Goal: Task Accomplishment & Management: Use online tool/utility

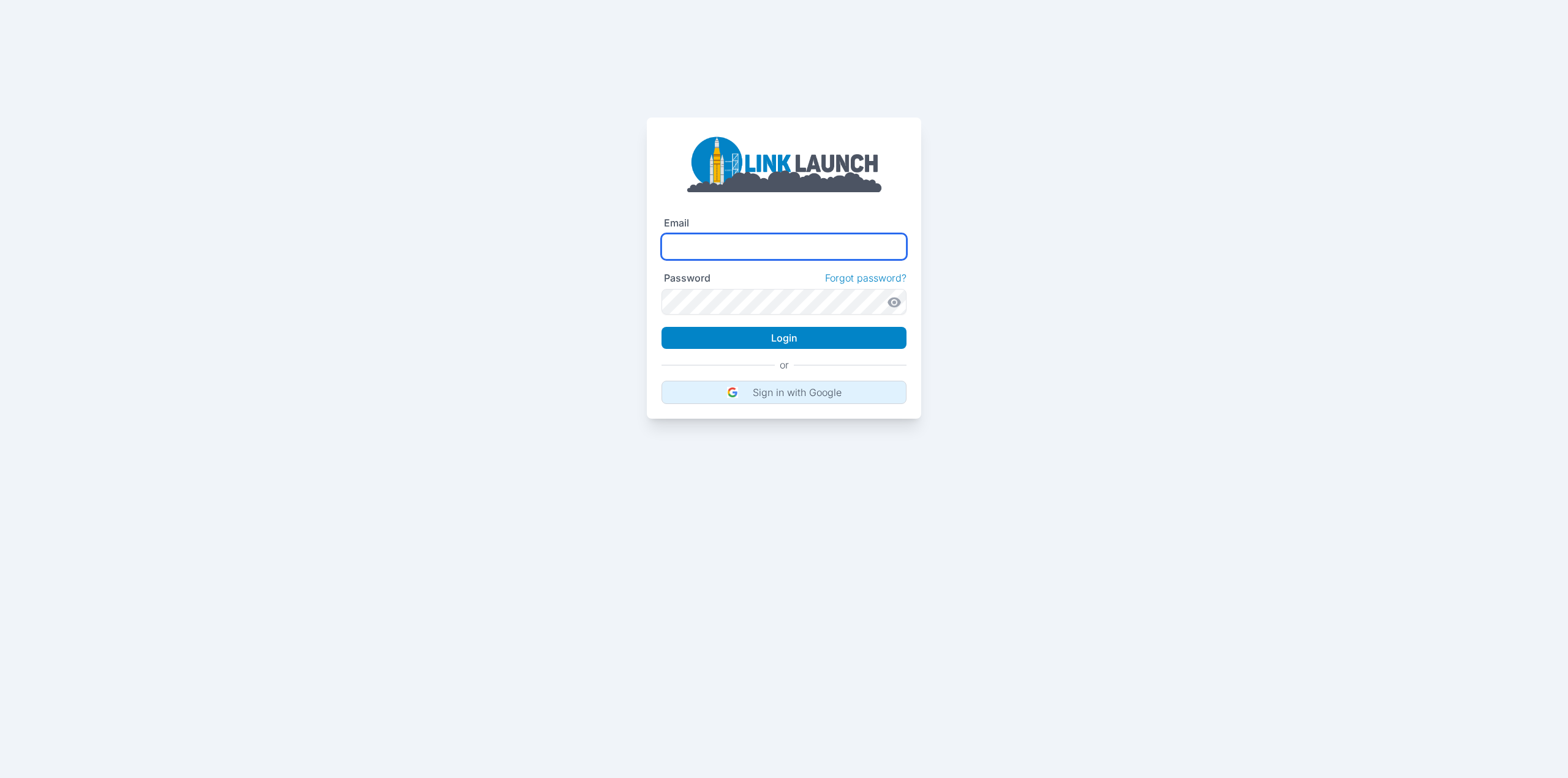
type input "**********"
click at [776, 400] on button "Sign in with Google" at bounding box center [784, 392] width 245 height 23
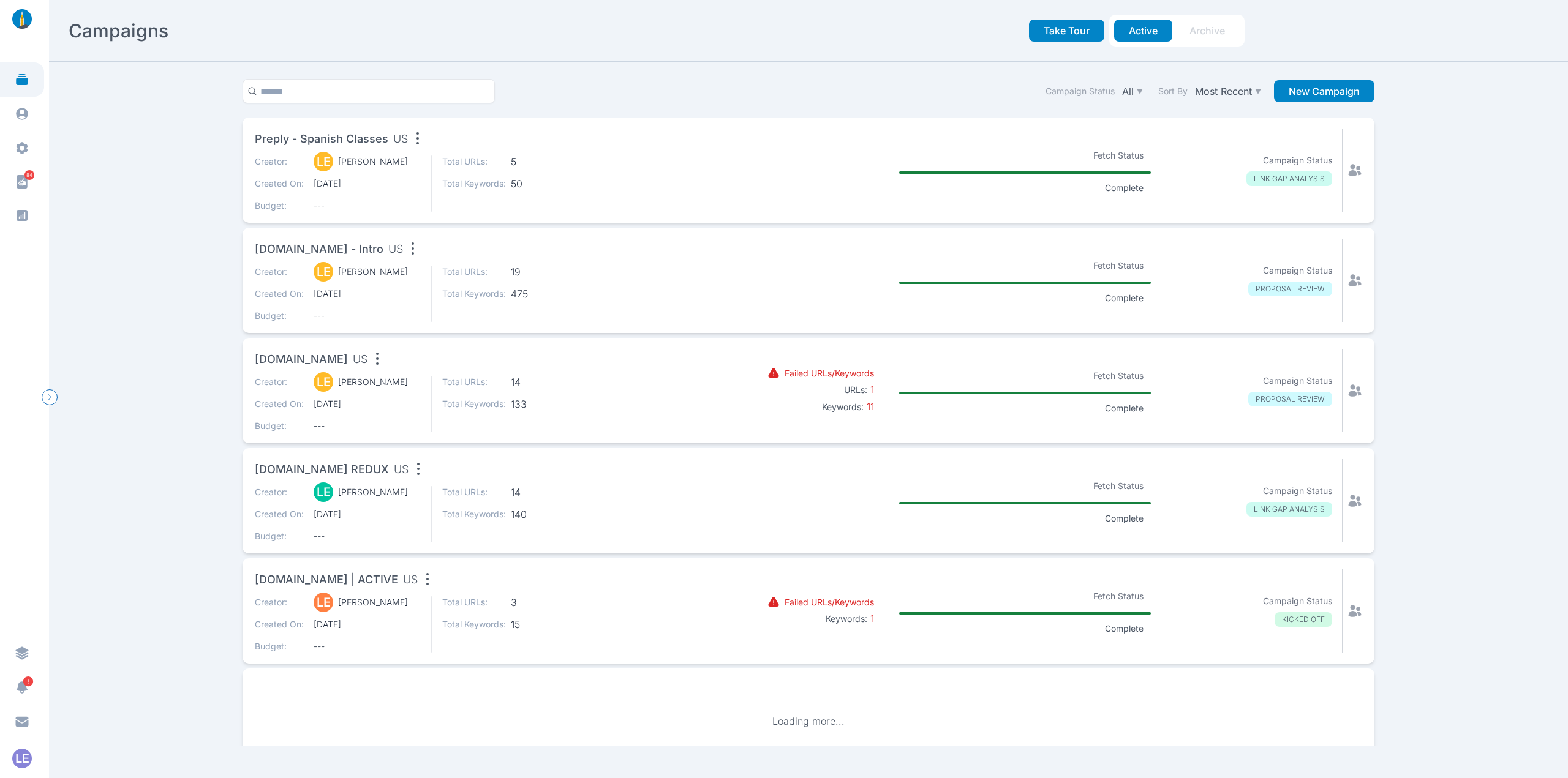
scroll to position [560, 0]
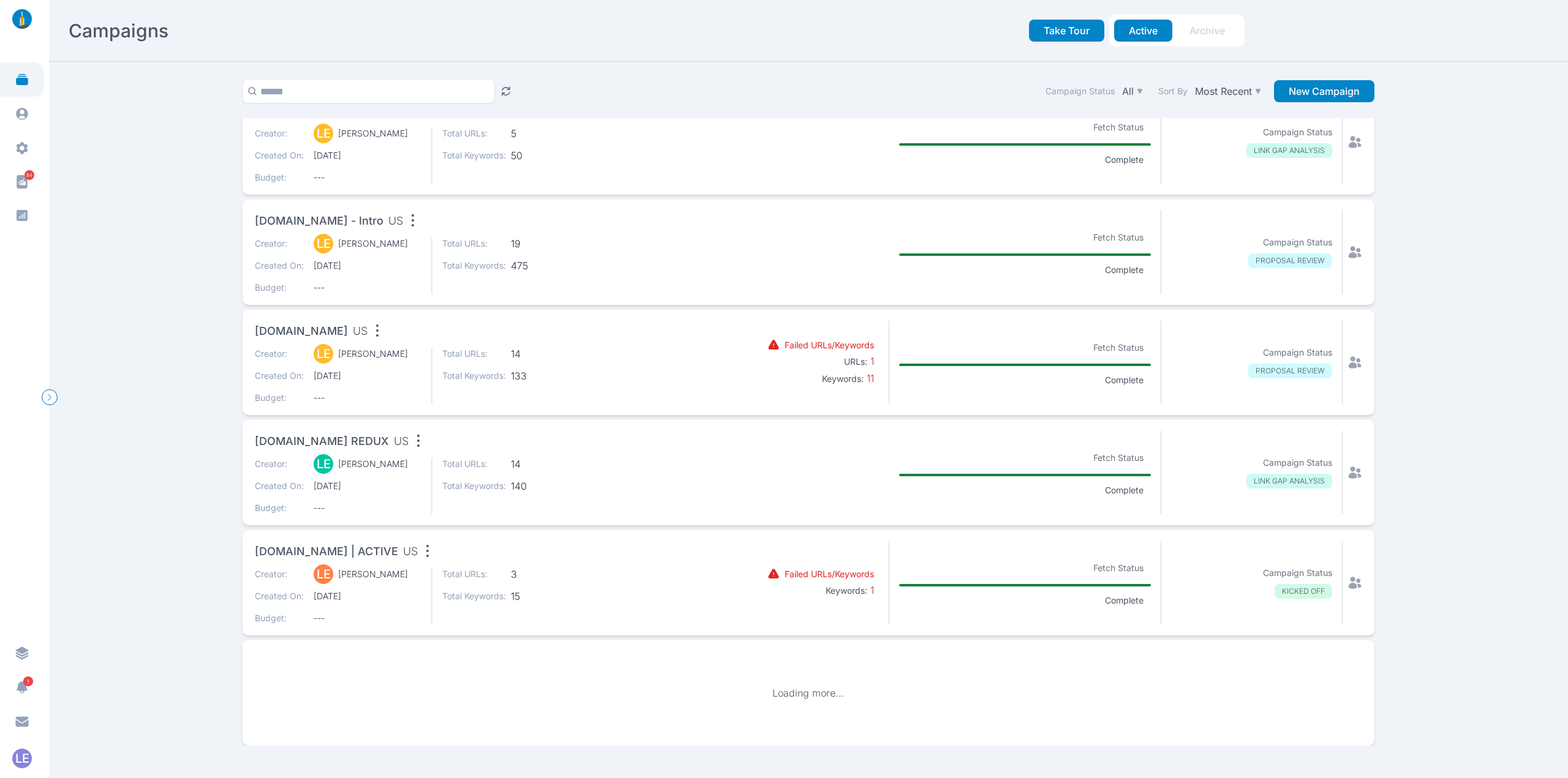
click at [585, 381] on div "Creator: LE [PERSON_NAME] Created On: [DATE] Budget: --- Total URLs: 14 Total K…" at bounding box center [481, 376] width 453 height 57
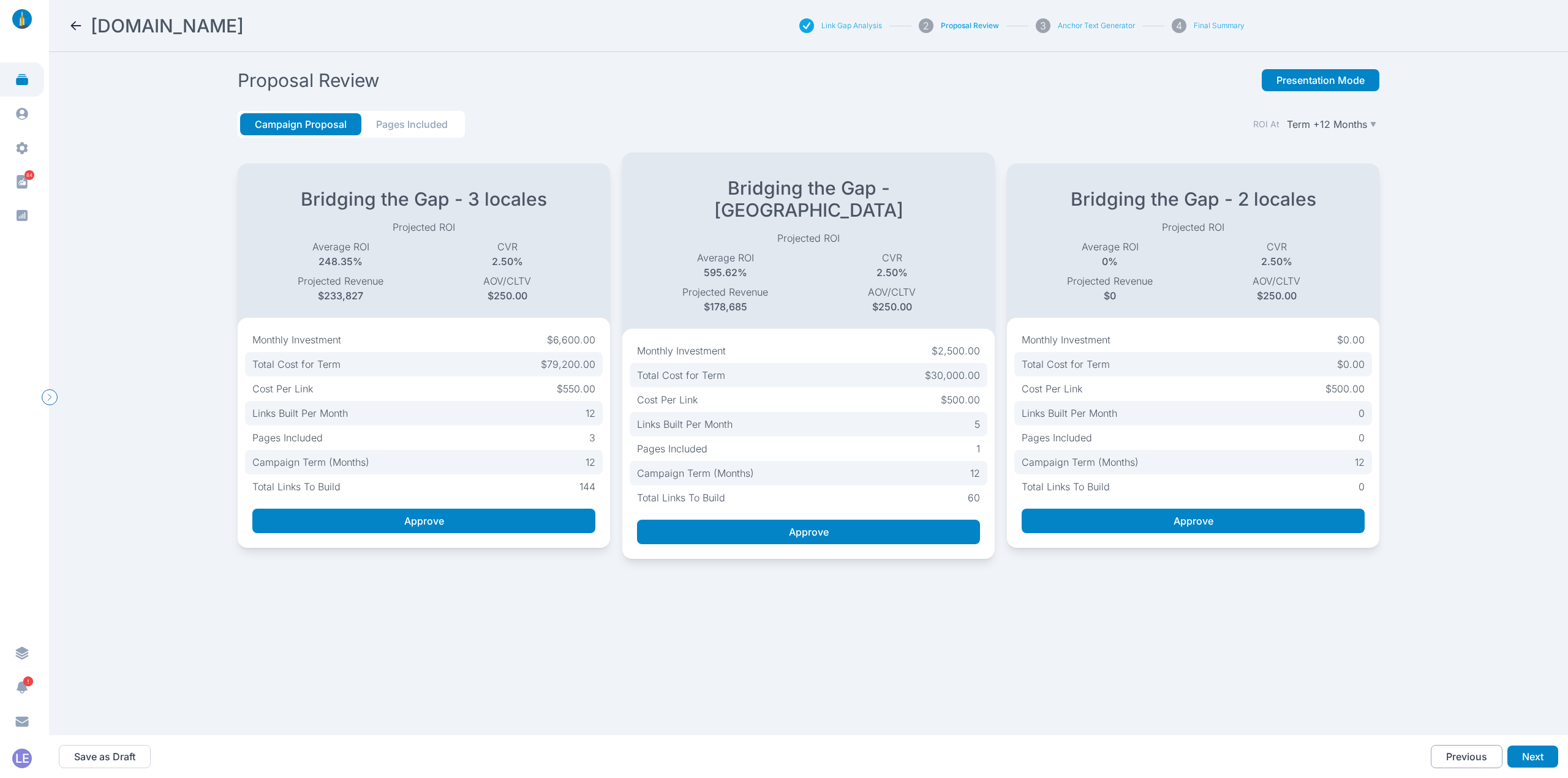
click at [1450, 751] on button "Previous" at bounding box center [1466, 756] width 71 height 23
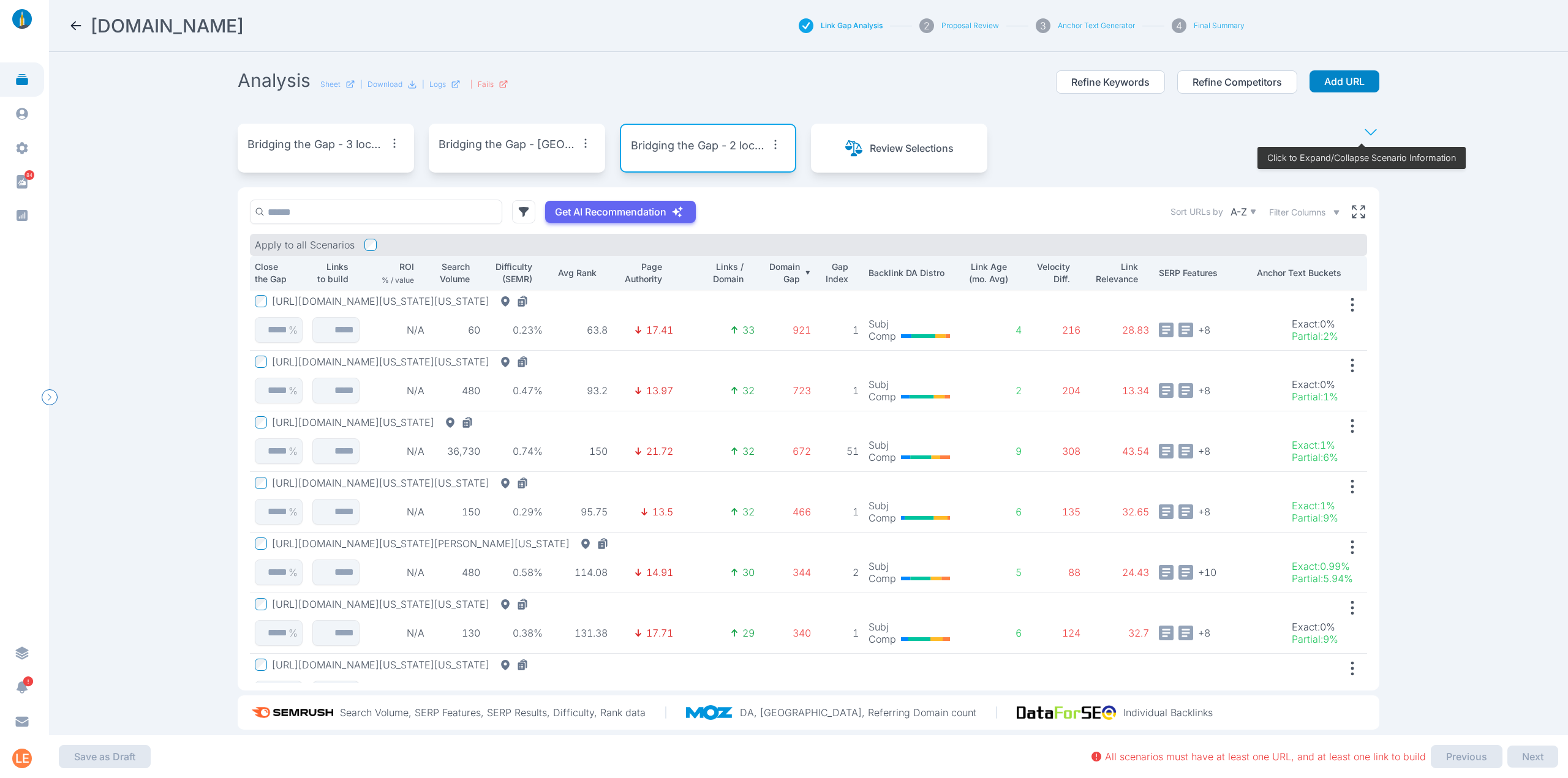
click at [534, 301] on button "[URL][DOMAIN_NAME][US_STATE][US_STATE]" at bounding box center [402, 301] width 261 height 12
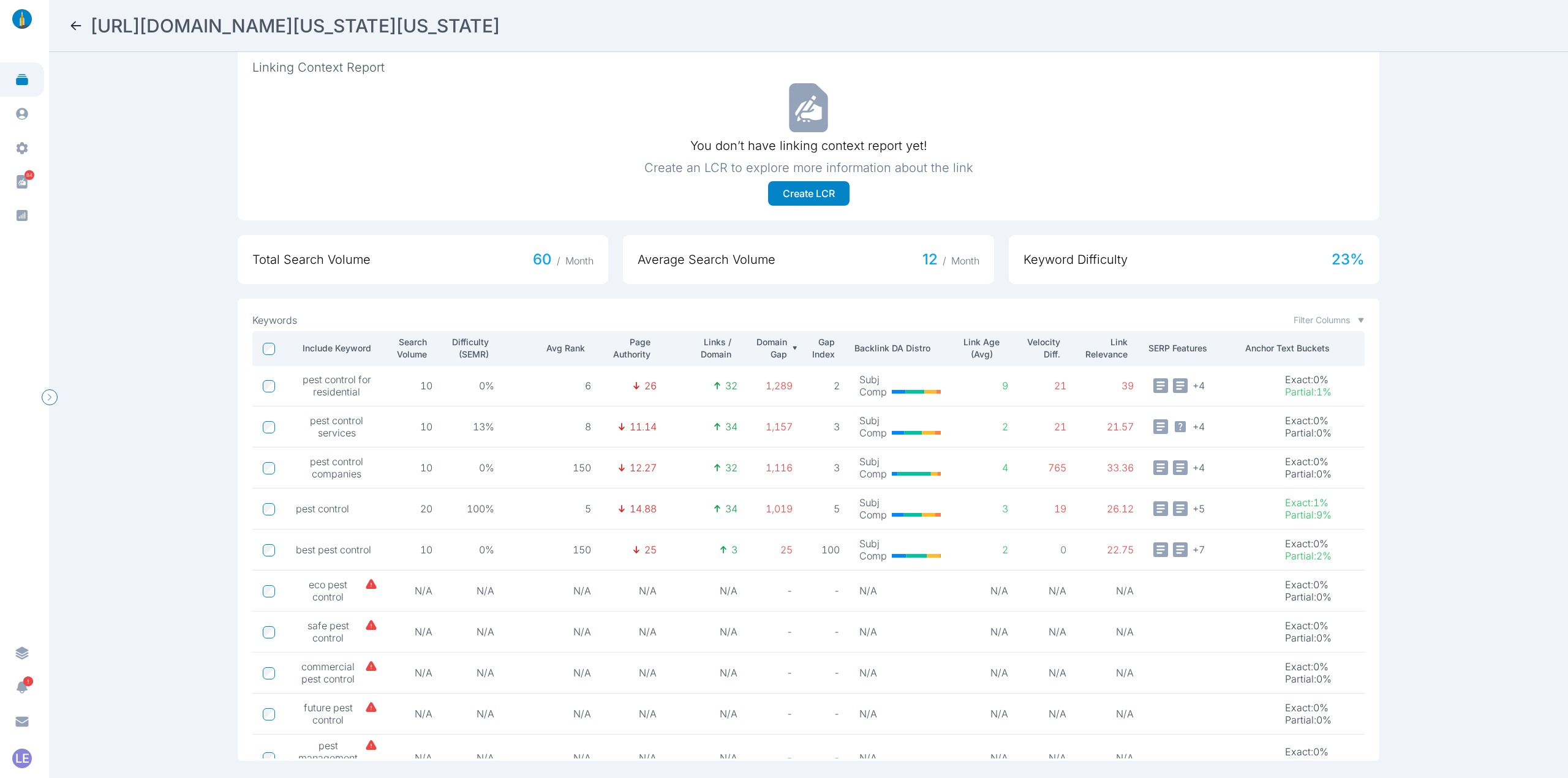
click at [82, 33] on div "[URL][DOMAIN_NAME][US_STATE][US_STATE]" at bounding box center [656, 26] width 1176 height 22
click at [73, 22] on icon at bounding box center [76, 25] width 15 height 15
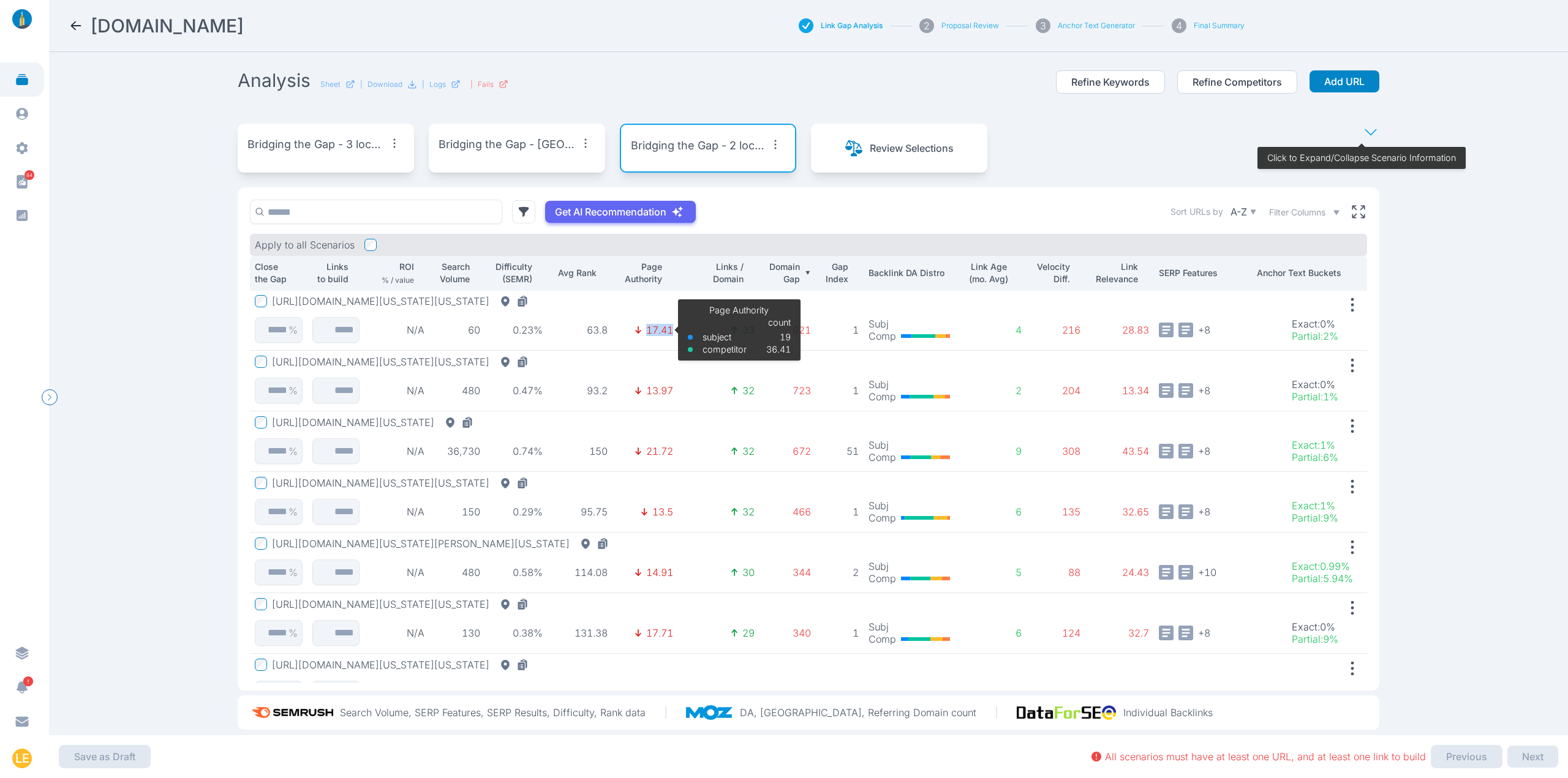
drag, startPoint x: 668, startPoint y: 329, endPoint x: 619, endPoint y: 331, distance: 49.0
click at [619, 331] on td "17.41 Page Authority subject competitor count 19 36.41" at bounding box center [645, 320] width 65 height 61
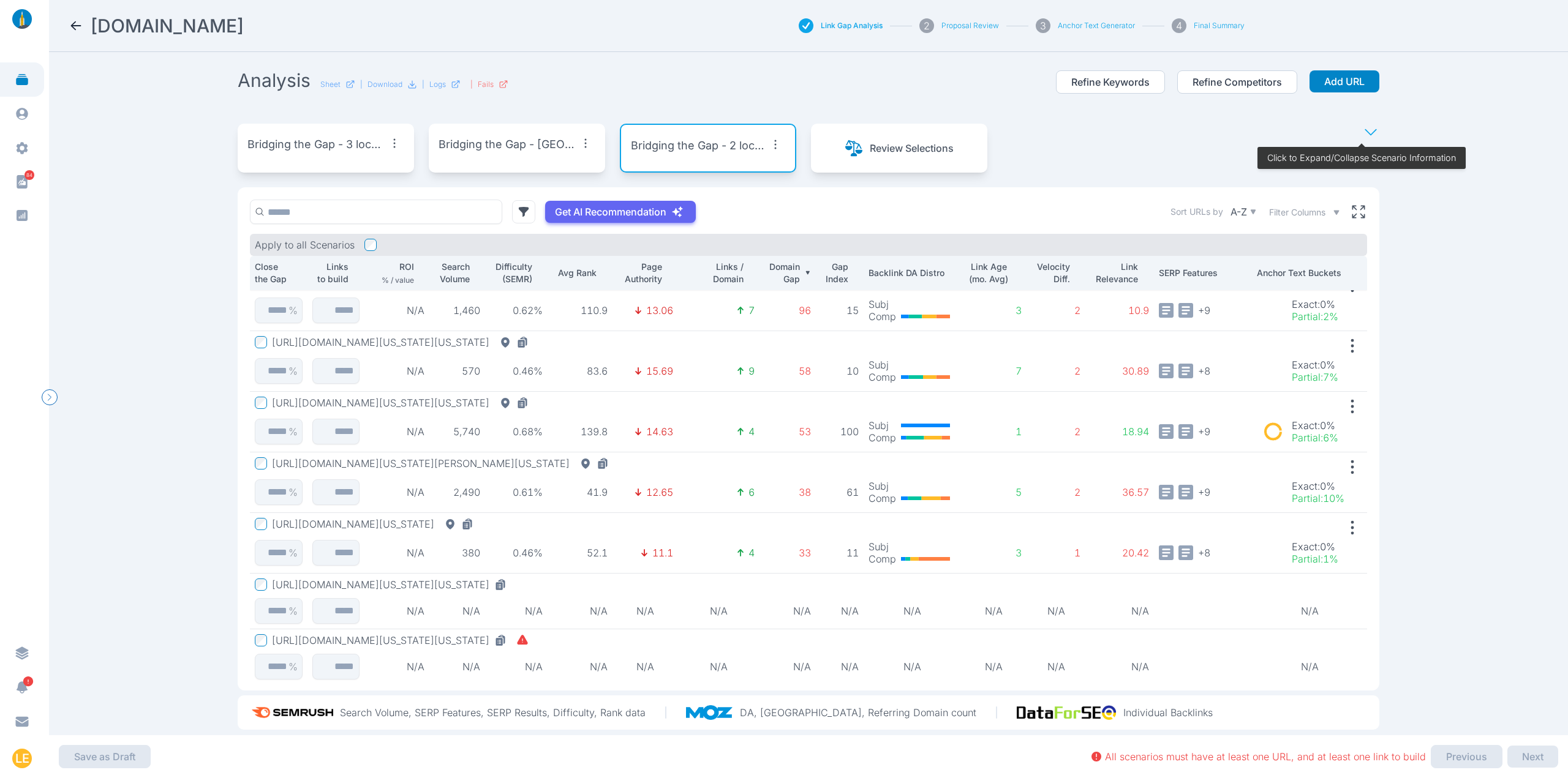
scroll to position [518, 0]
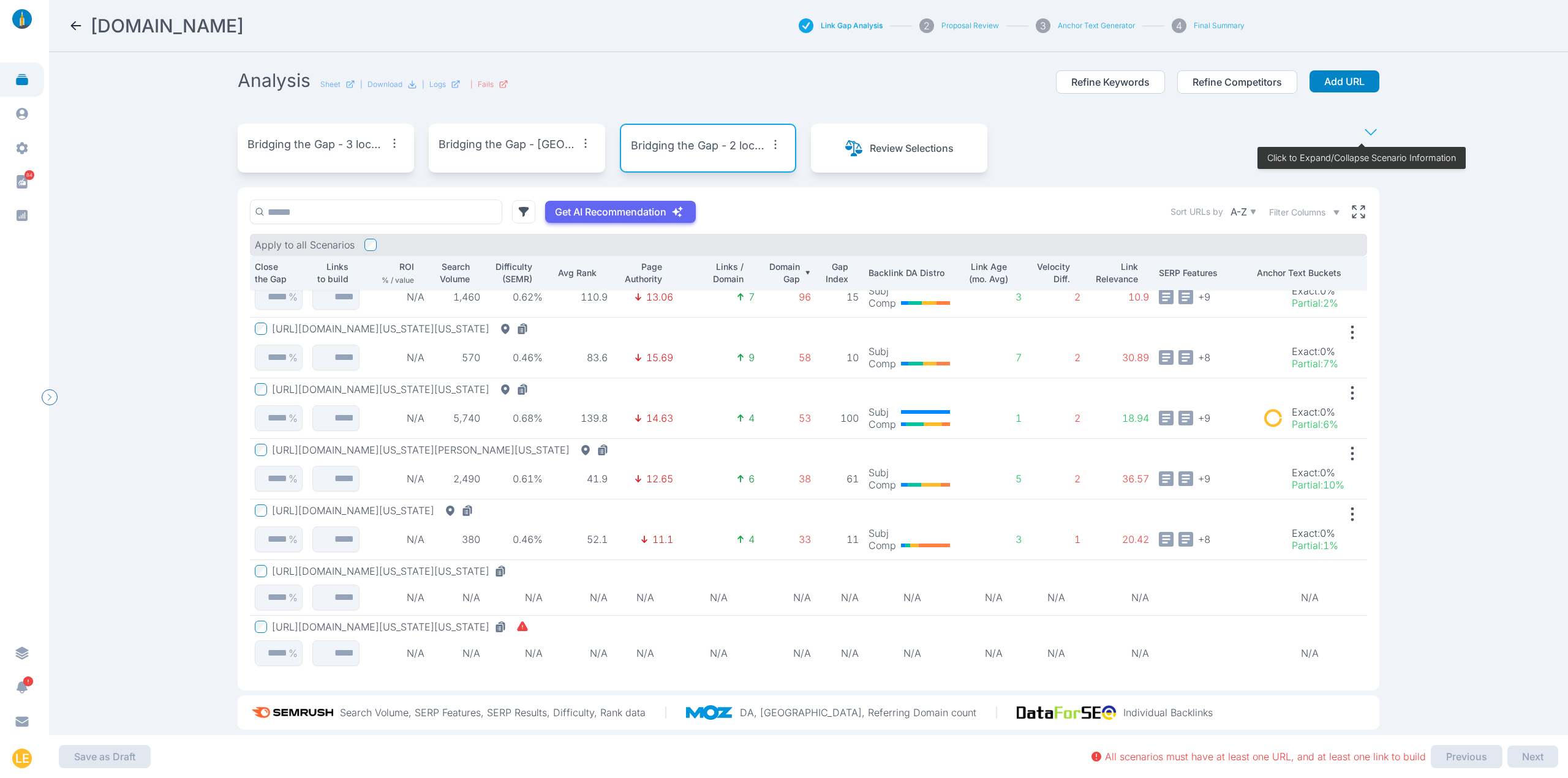
click at [775, 141] on icon "button" at bounding box center [776, 144] width 2 height 9
click at [758, 172] on span "Edit Scenario" at bounding box center [741, 173] width 61 height 12
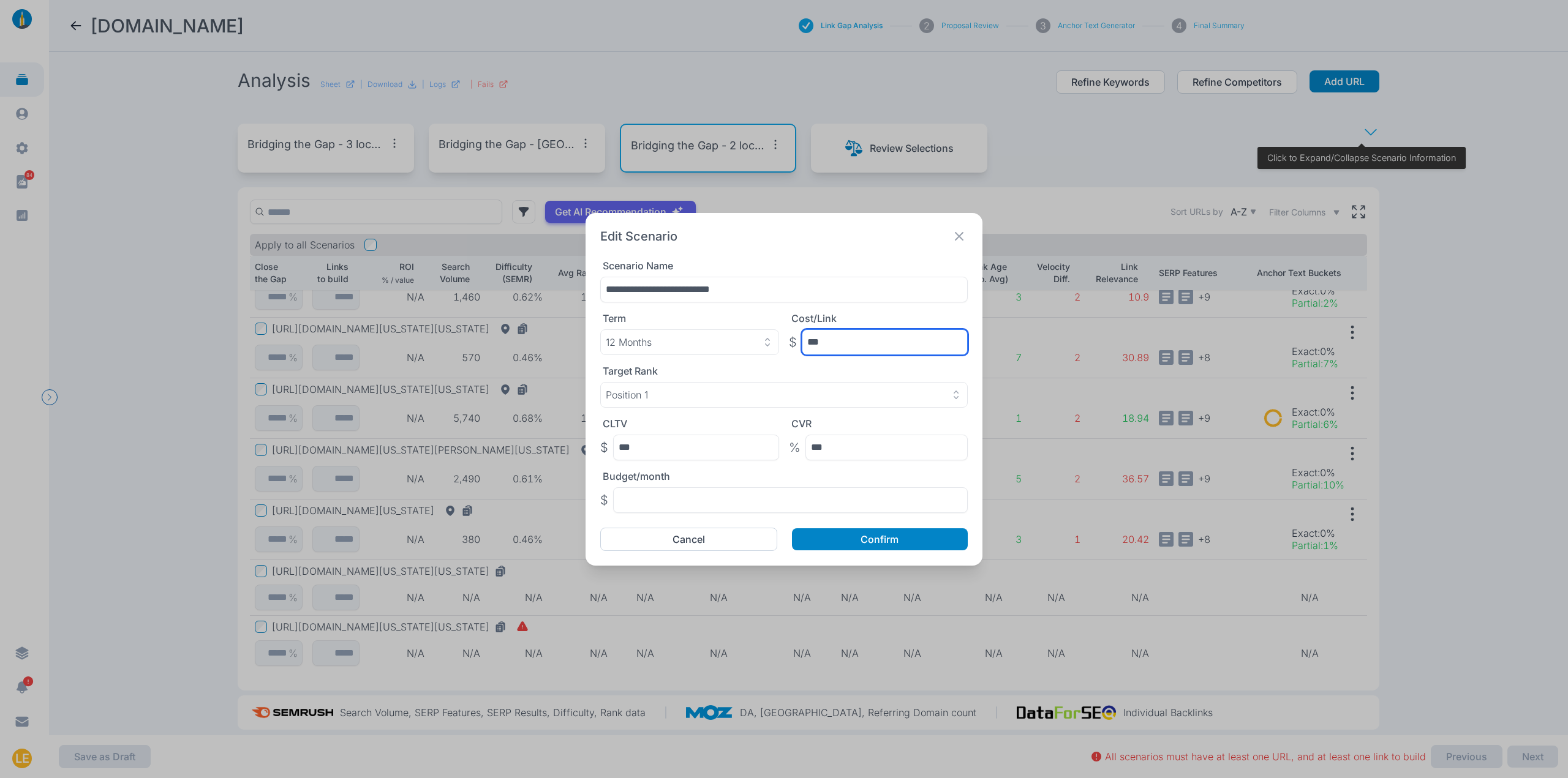
drag, startPoint x: 829, startPoint y: 344, endPoint x: 795, endPoint y: 343, distance: 34.0
click at [795, 343] on div "$ ***" at bounding box center [878, 342] width 179 height 26
drag, startPoint x: 692, startPoint y: 455, endPoint x: 585, endPoint y: 453, distance: 107.0
click at [585, 453] on div "**********" at bounding box center [784, 389] width 397 height 353
drag, startPoint x: 841, startPoint y: 448, endPoint x: 780, endPoint y: 452, distance: 61.1
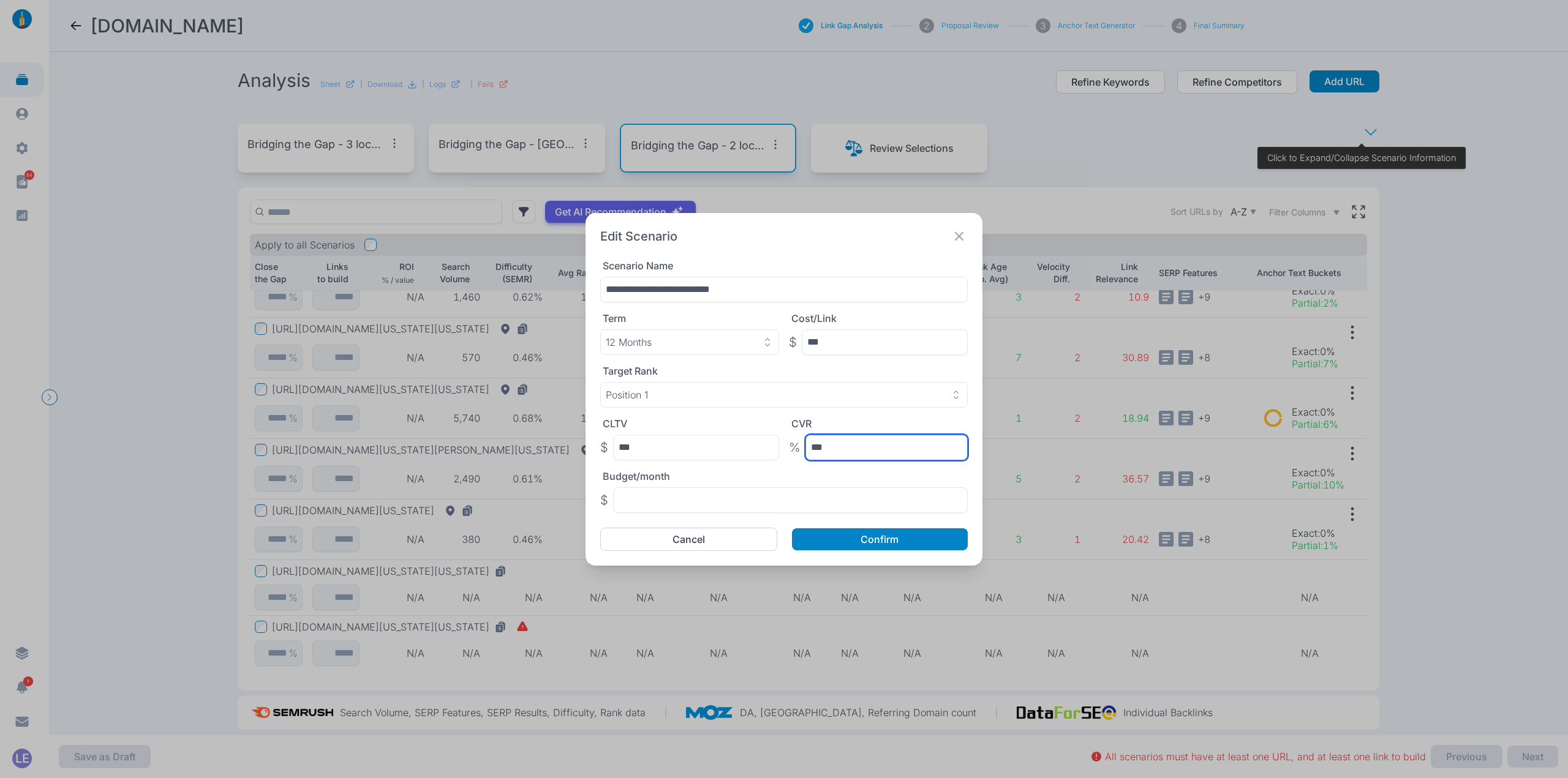
click at [780, 452] on div "CLTV $ *** CVR % ***" at bounding box center [784, 439] width 368 height 43
click at [961, 235] on icon at bounding box center [959, 236] width 17 height 17
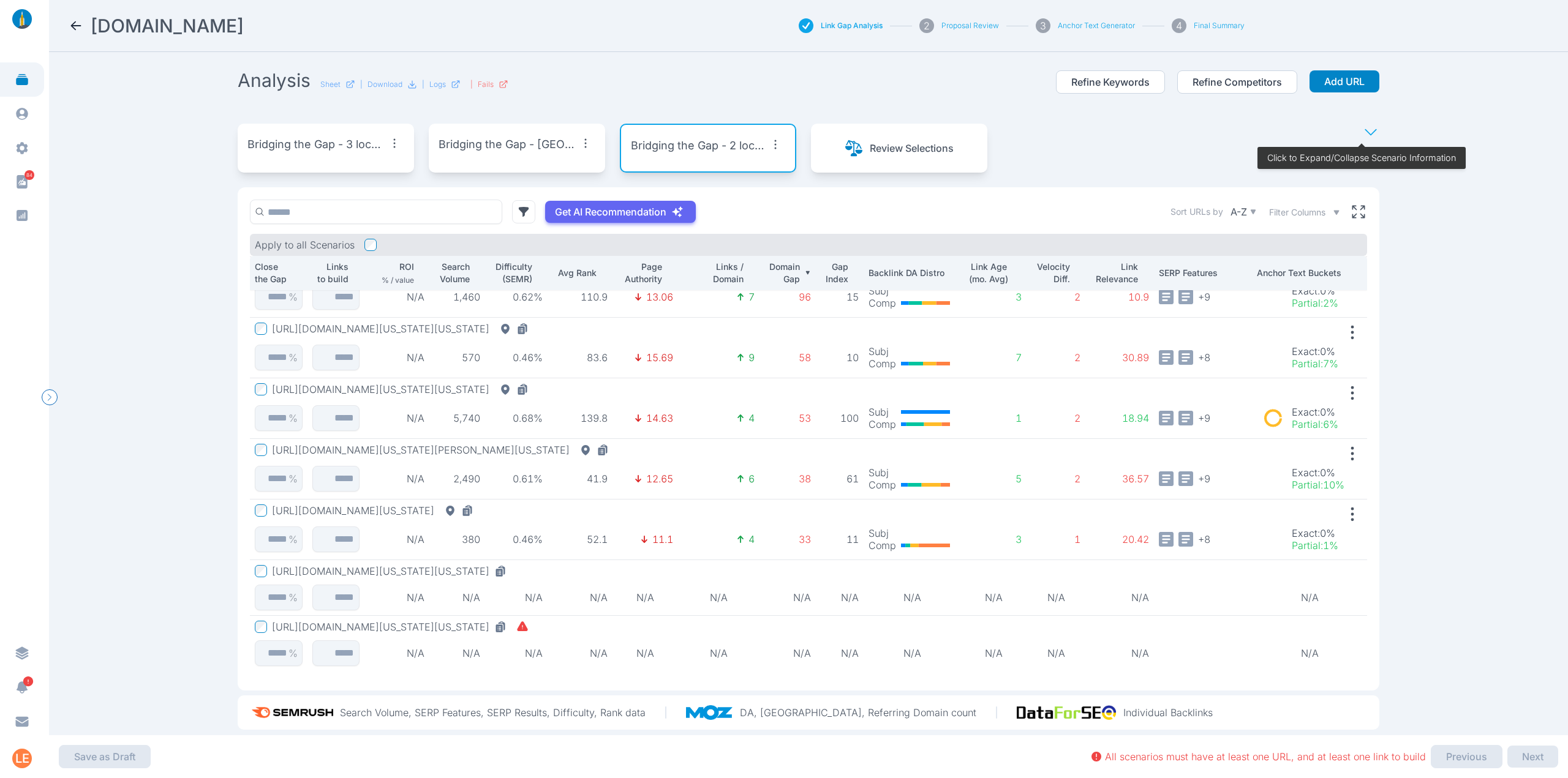
scroll to position [21, 0]
